Goal: Transaction & Acquisition: Download file/media

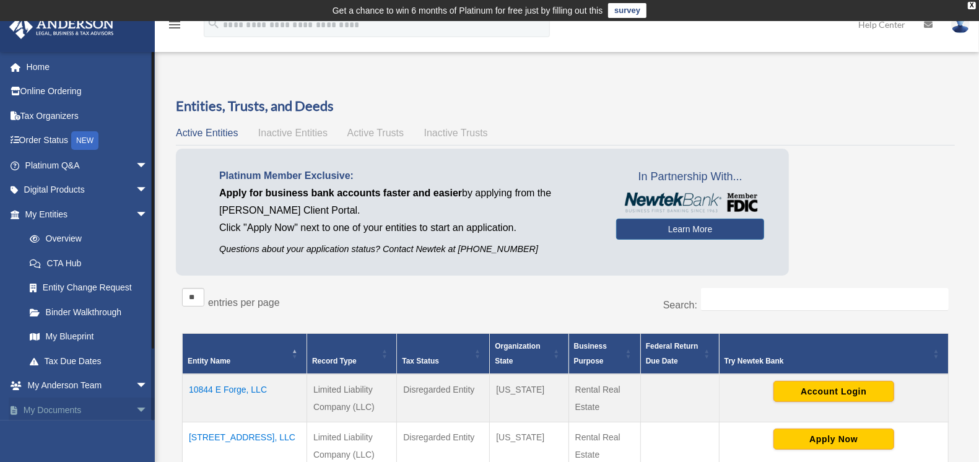
click at [54, 407] on link "My Documents arrow_drop_down" at bounding box center [88, 409] width 158 height 25
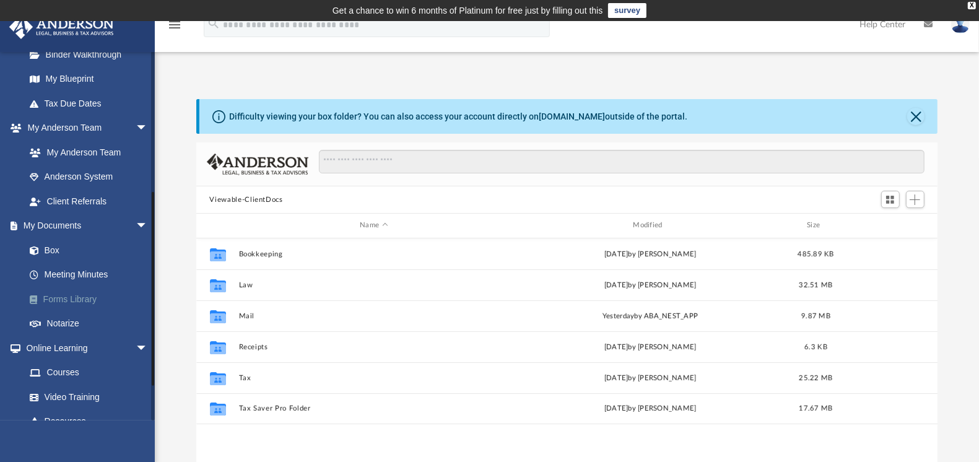
scroll to position [269, 730]
click at [45, 248] on link "Box" at bounding box center [91, 250] width 149 height 25
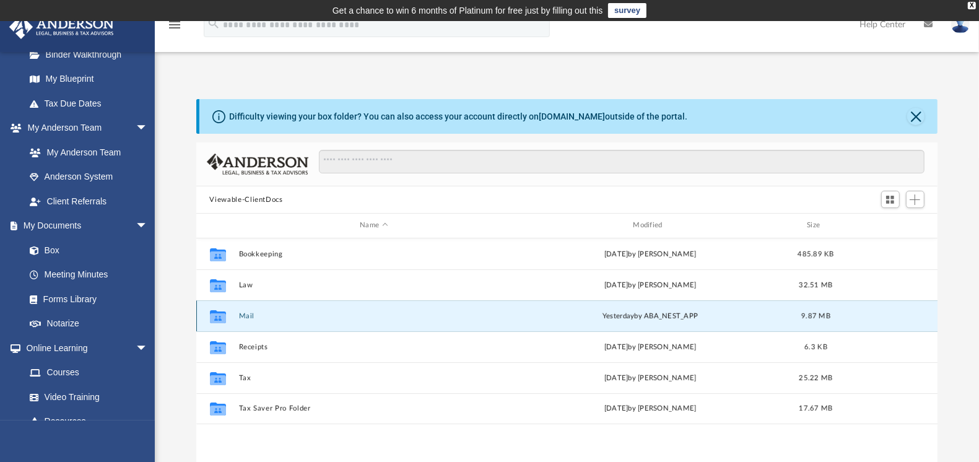
click at [241, 314] on button "Mail" at bounding box center [373, 316] width 271 height 8
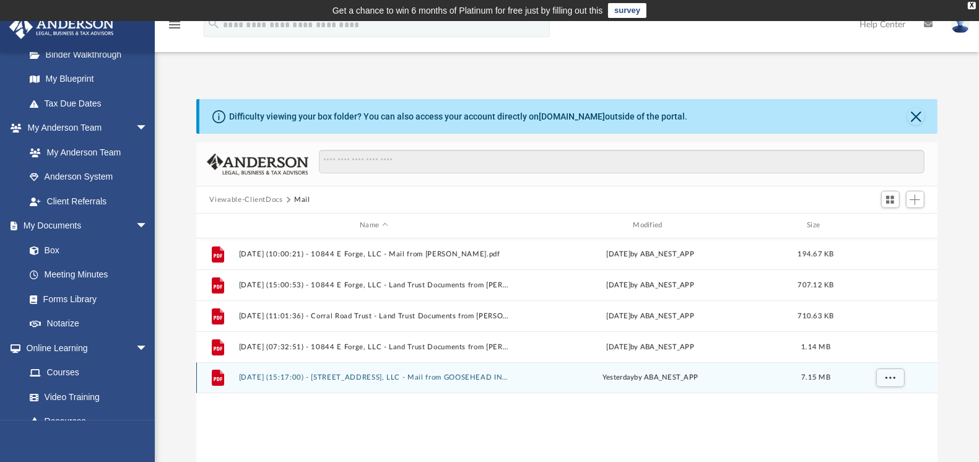
click at [324, 376] on button "[DATE] (15:17:00) - [STREET_ADDRESS], LLC - Mail from GOOSEHEAD INSURANCE AGENC…" at bounding box center [373, 377] width 271 height 8
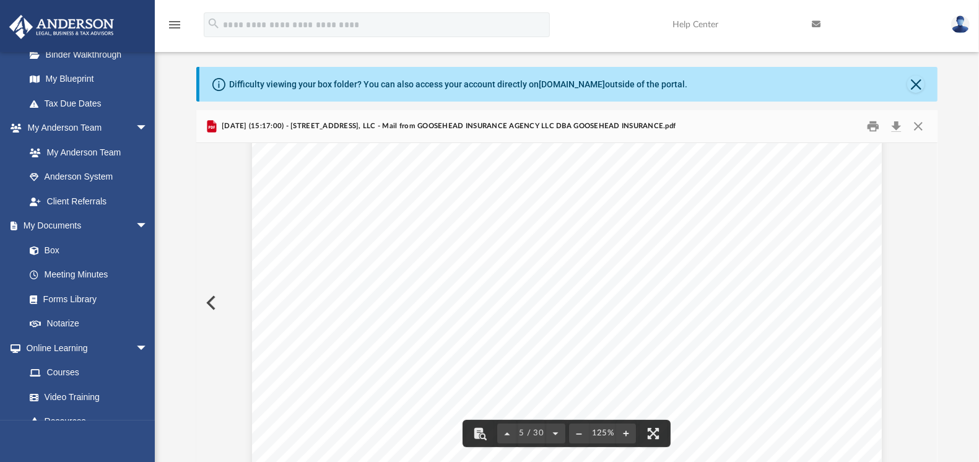
scroll to position [3740, 0]
click at [898, 124] on button "Download" at bounding box center [896, 126] width 22 height 19
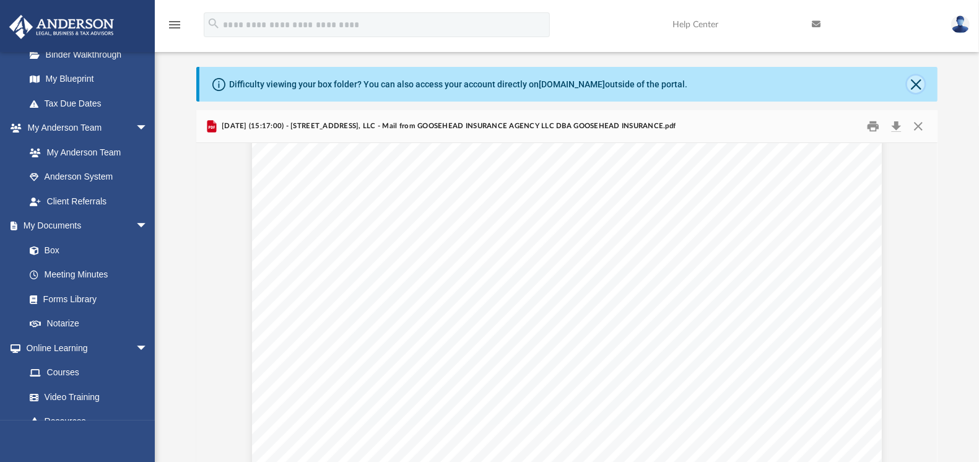
click at [915, 84] on button "Close" at bounding box center [915, 84] width 17 height 17
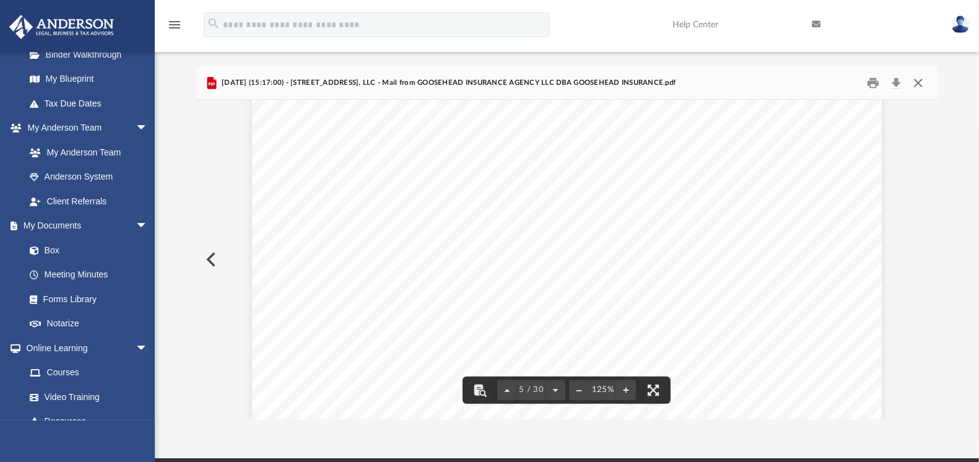
click at [919, 81] on button "Close" at bounding box center [918, 83] width 22 height 19
